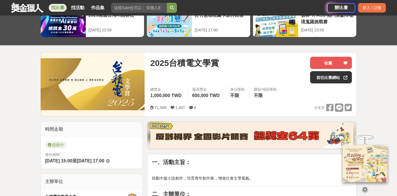
scroll to position [248, 0]
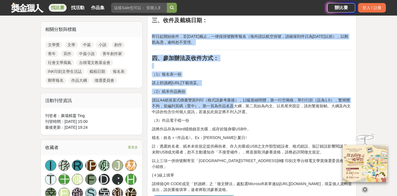
drag, startPoint x: 216, startPoint y: 32, endPoint x: 228, endPoint y: 108, distance: 76.6
click at [228, 108] on p "請以A4紙張直式橫書雙面列印（格式請參考最後），12級新細明體，第一行空兩格，單行行距（設為1.0），繁簡體不拘，並編列頁碼（置中）。第一頁為作品名及大綱，第…" at bounding box center [252, 107] width 200 height 18
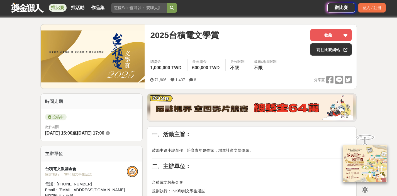
scroll to position [130, 0]
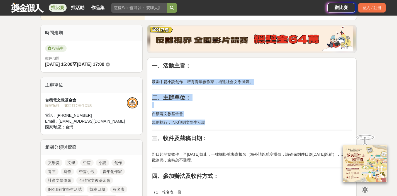
drag, startPoint x: 207, startPoint y: 74, endPoint x: 214, endPoint y: 131, distance: 57.0
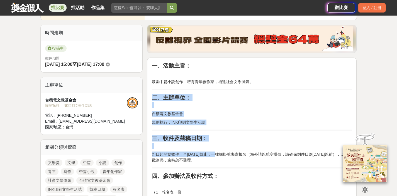
drag, startPoint x: 215, startPoint y: 155, endPoint x: 206, endPoint y: 91, distance: 65.4
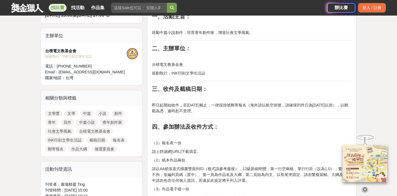
scroll to position [184, 0]
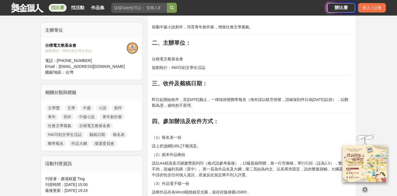
drag, startPoint x: 264, startPoint y: 76, endPoint x: 269, endPoint y: 138, distance: 62.6
drag, startPoint x: 269, startPoint y: 138, endPoint x: 271, endPoint y: 141, distance: 3.6
click at [270, 140] on p "（1）報名表一份" at bounding box center [252, 138] width 200 height 6
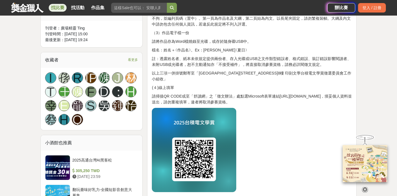
scroll to position [485, 0]
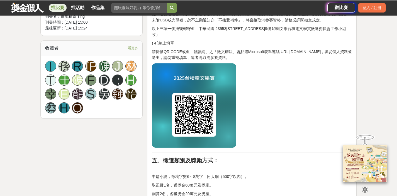
scroll to position [425, 0]
